Goal: Navigation & Orientation: Find specific page/section

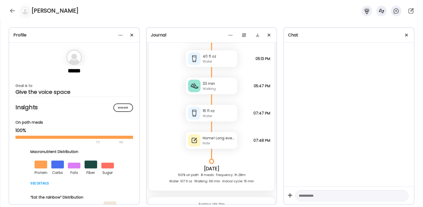
scroll to position [19312, 0]
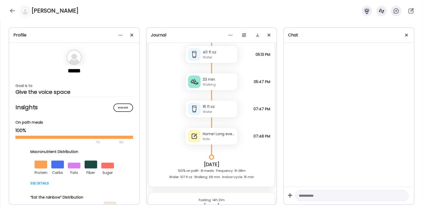
click at [208, 132] on div "Home! Long evening at tennis. Did not come home and eat more. 🛑" at bounding box center [219, 133] width 32 height 5
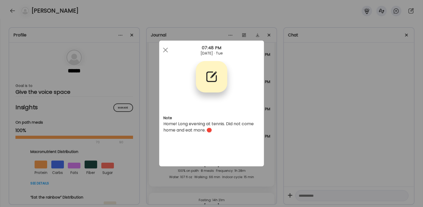
click at [336, 106] on div "Ate Coach Dashboard Wahoo! It’s official Take a moment to set up your Coach Pro…" at bounding box center [211, 103] width 423 height 207
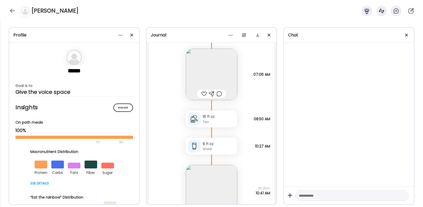
scroll to position [19485, 0]
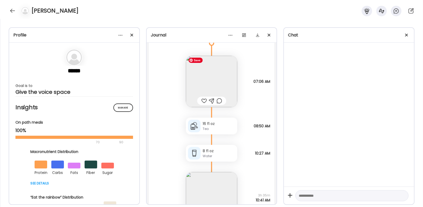
click at [224, 80] on img at bounding box center [211, 81] width 51 height 51
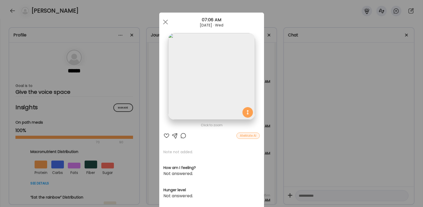
click at [295, 87] on div "Ate Coach Dashboard Wahoo! It’s official Take a moment to set up your Coach Pro…" at bounding box center [211, 103] width 423 height 207
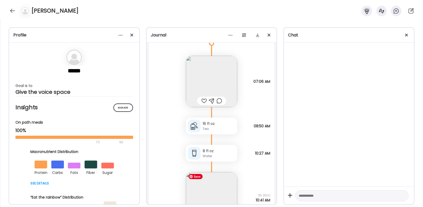
click at [211, 196] on img at bounding box center [211, 197] width 51 height 51
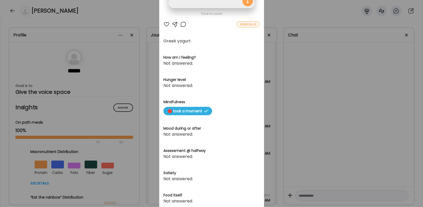
scroll to position [121, 0]
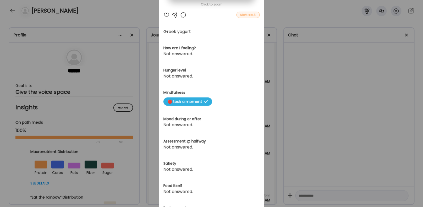
click at [338, 102] on div "Ate Coach Dashboard Wahoo! It’s official Take a moment to set up your Coach Pro…" at bounding box center [211, 103] width 423 height 207
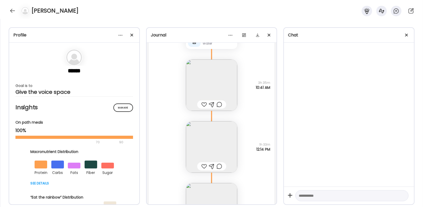
scroll to position [19624, 0]
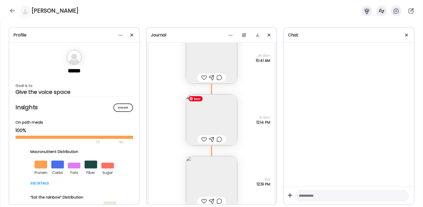
click at [214, 112] on img at bounding box center [211, 119] width 51 height 51
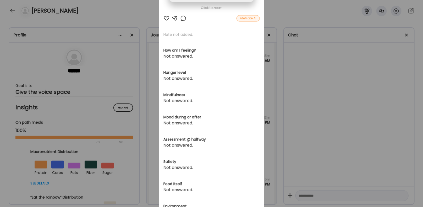
scroll to position [100, 0]
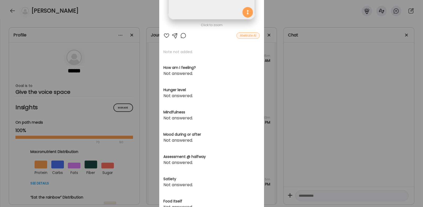
click at [314, 100] on div "Ate Coach Dashboard Wahoo! It’s official Take a moment to set up your Coach Pro…" at bounding box center [211, 103] width 423 height 207
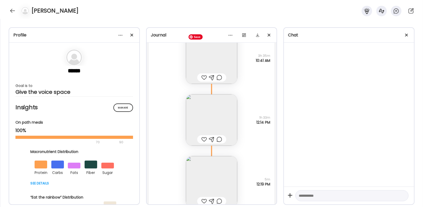
click at [217, 60] on img at bounding box center [211, 57] width 51 height 51
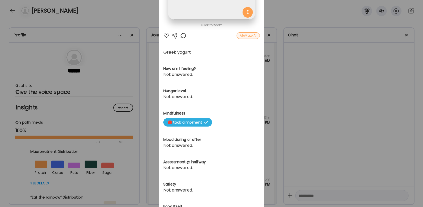
click at [317, 83] on div "Ate Coach Dashboard Wahoo! It’s official Take a moment to set up your Coach Pro…" at bounding box center [211, 103] width 423 height 207
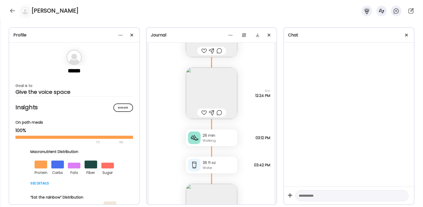
scroll to position [19734, 0]
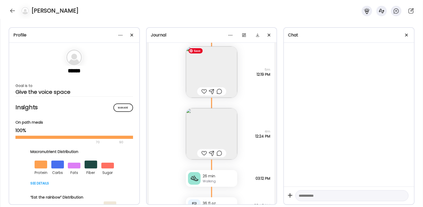
click at [212, 60] on img at bounding box center [211, 71] width 51 height 51
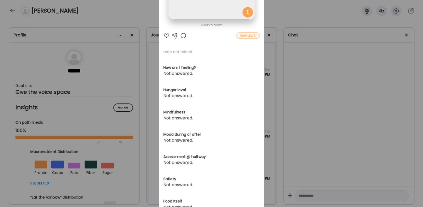
click at [324, 70] on div "Ate Coach Dashboard Wahoo! It’s official Take a moment to set up your Coach Pro…" at bounding box center [211, 103] width 423 height 207
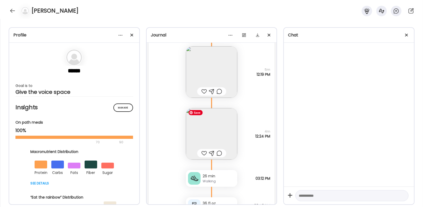
click at [223, 118] on img at bounding box center [211, 133] width 51 height 51
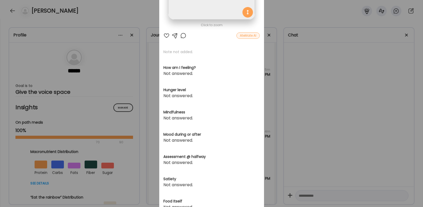
click at [320, 97] on div "Ate Coach Dashboard Wahoo! It’s official Take a moment to set up your Coach Pro…" at bounding box center [211, 103] width 423 height 207
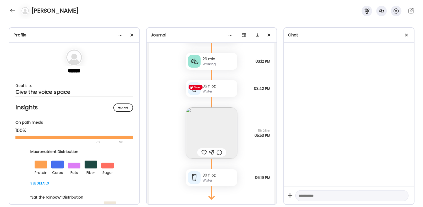
scroll to position [19850, 0]
click at [216, 135] on img at bounding box center [211, 134] width 51 height 51
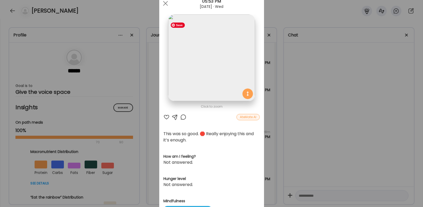
scroll to position [13, 0]
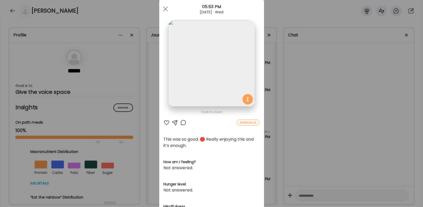
click at [216, 146] on div "This was so good. 🛑 Really enjoying this and it’s enough." at bounding box center [211, 142] width 96 height 13
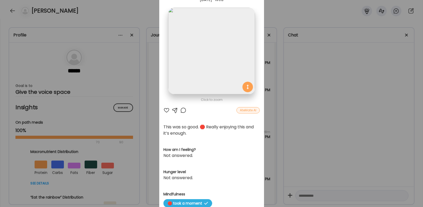
scroll to position [31, 0]
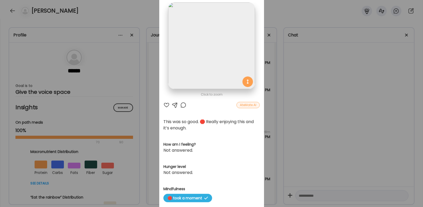
click at [365, 107] on div "Ate Coach Dashboard Wahoo! It’s official Take a moment to set up your Coach Pro…" at bounding box center [211, 103] width 423 height 207
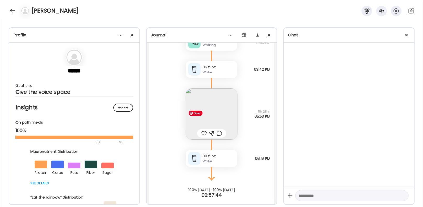
scroll to position [19876, 0]
